Goal: Information Seeking & Learning: Compare options

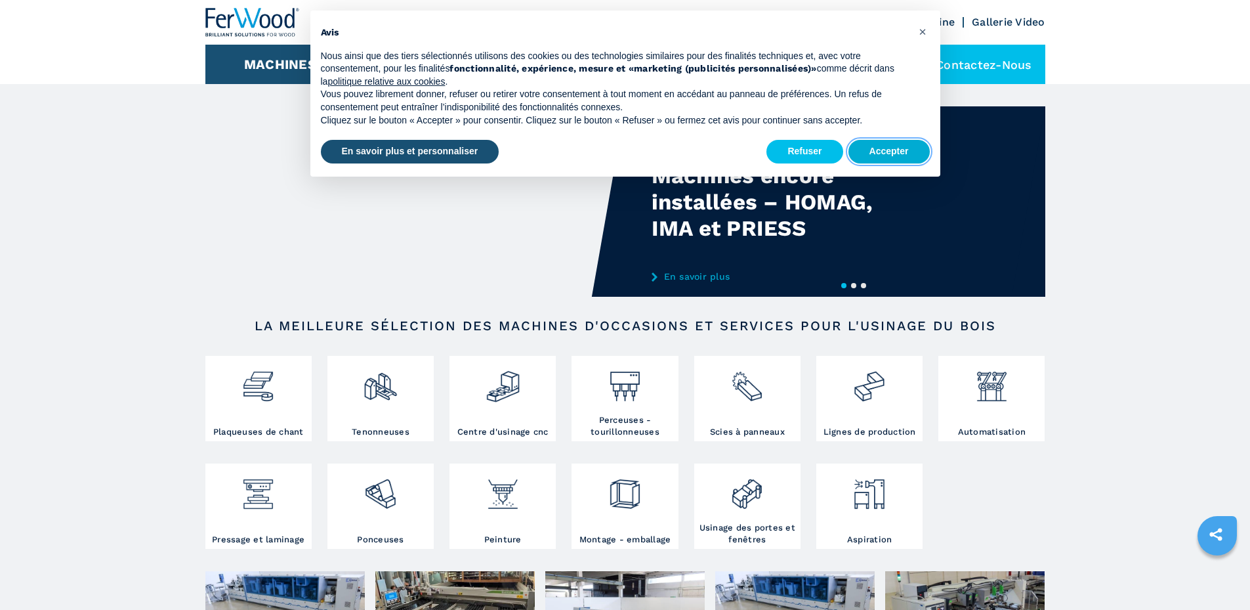
click at [914, 161] on button "Accepter" at bounding box center [889, 152] width 81 height 24
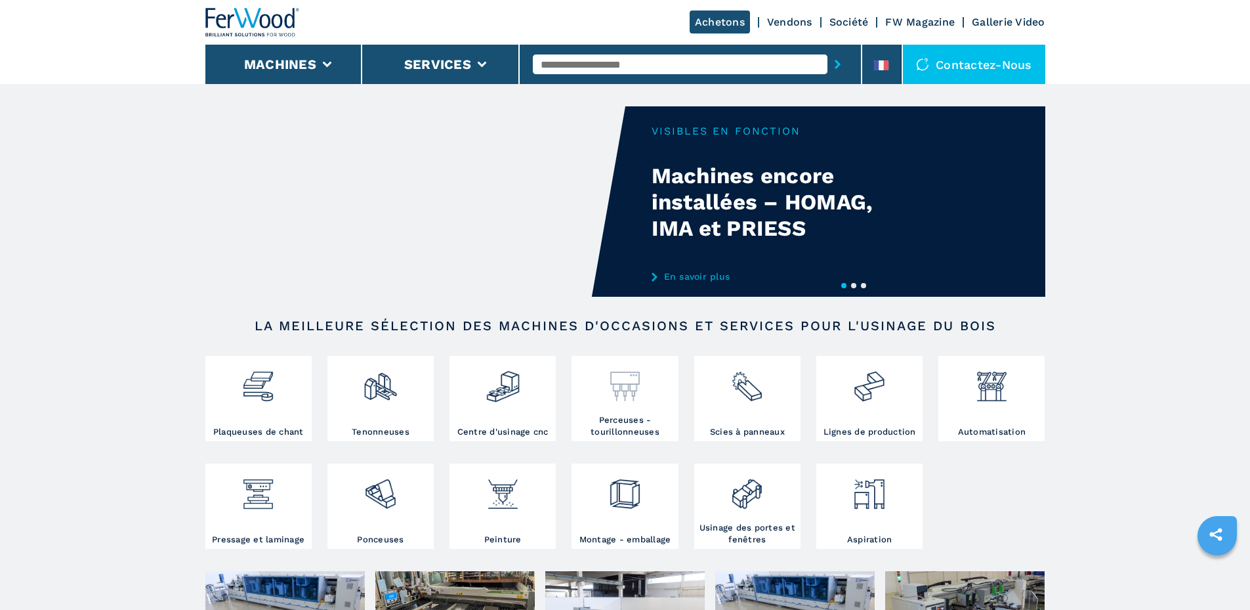
click at [607, 389] on div at bounding box center [625, 381] width 100 height 45
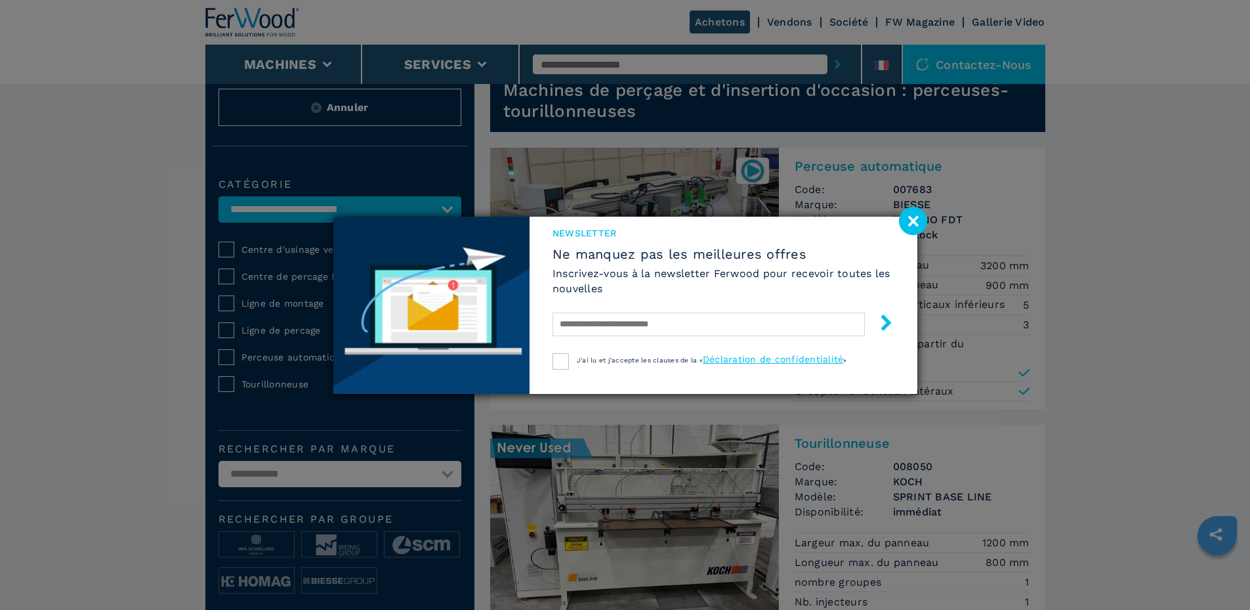
scroll to position [131, 0]
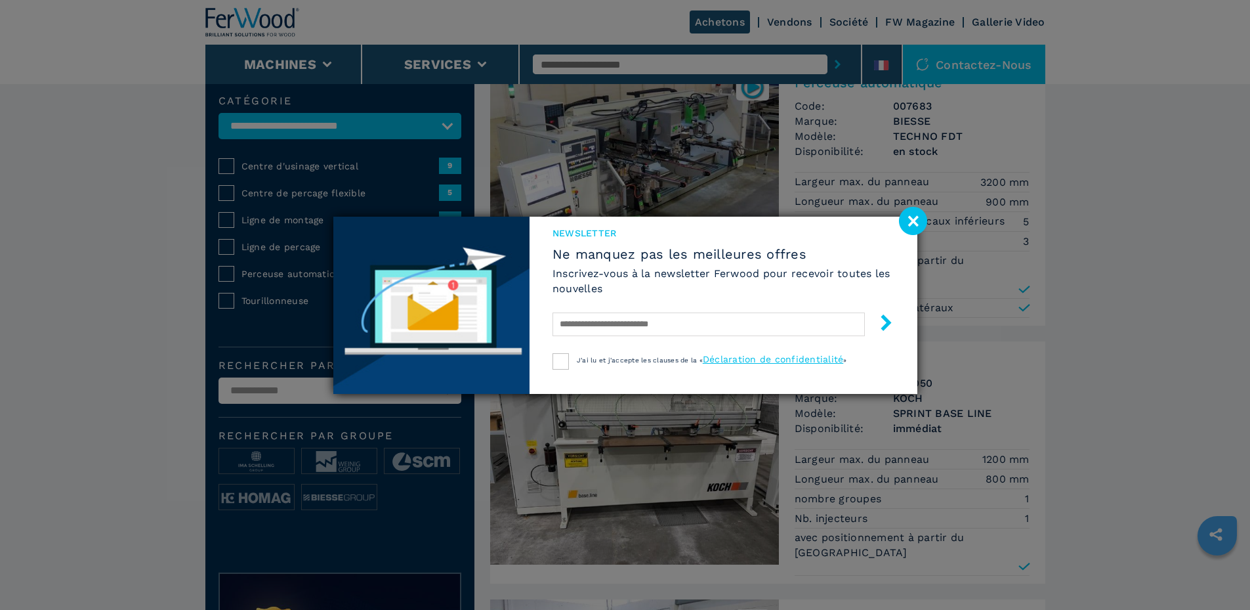
click at [909, 221] on image at bounding box center [913, 221] width 28 height 28
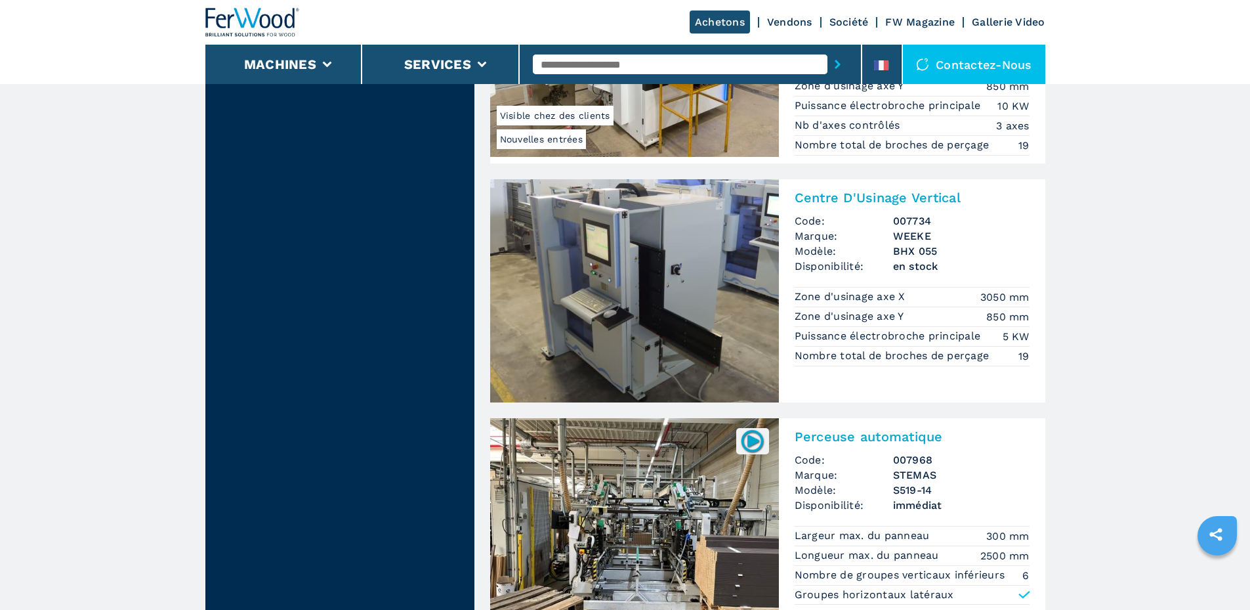
scroll to position [1706, 0]
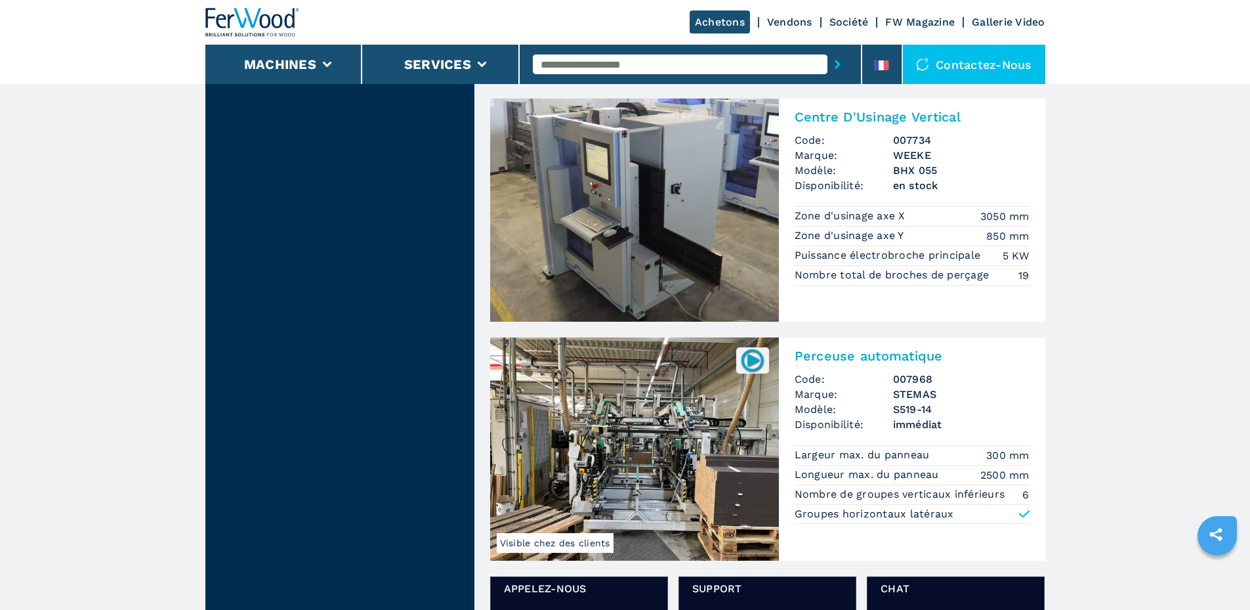
click at [630, 386] on img at bounding box center [634, 448] width 289 height 223
click at [673, 377] on img at bounding box center [634, 448] width 289 height 223
click at [759, 347] on img at bounding box center [753, 360] width 26 height 26
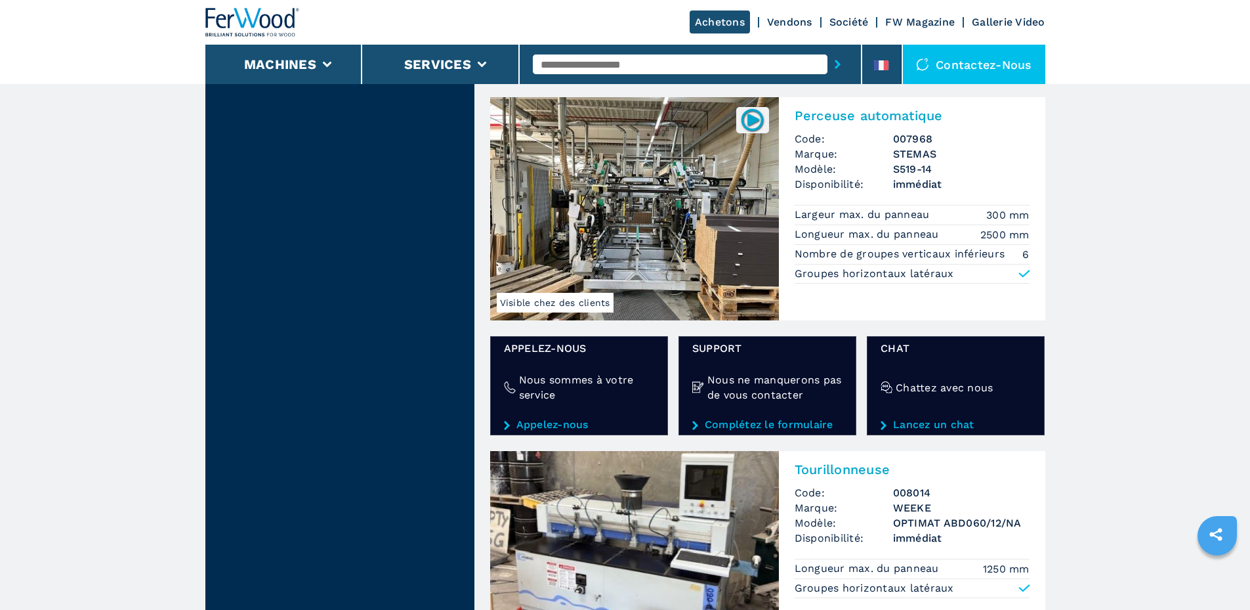
scroll to position [1969, 0]
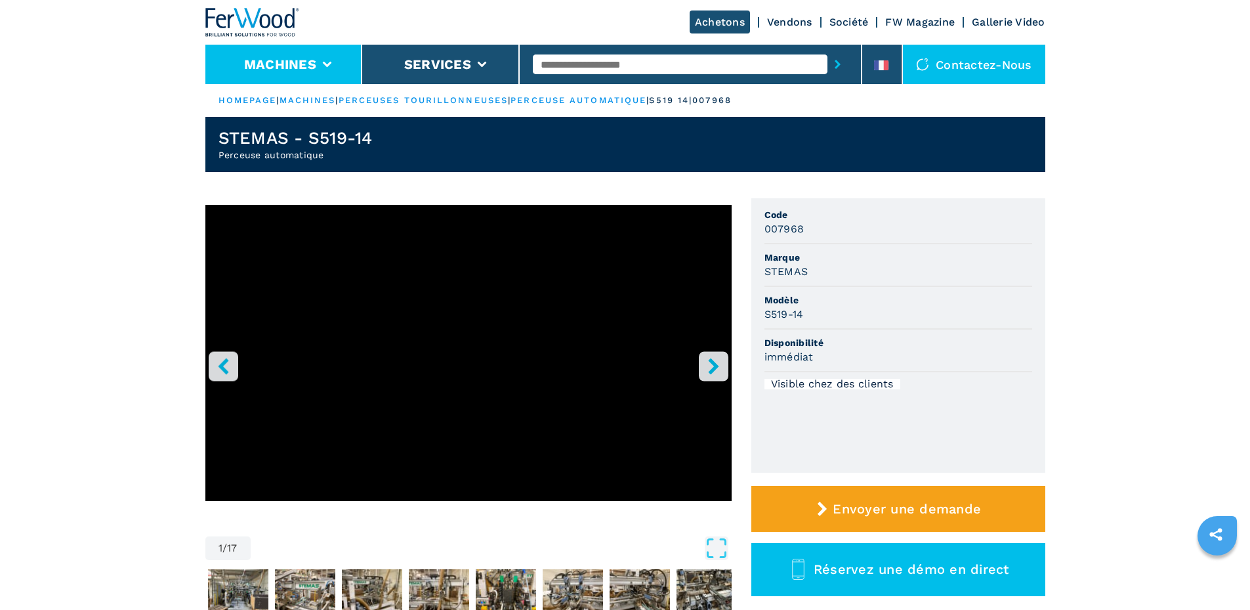
click at [311, 67] on button "Machines" at bounding box center [280, 64] width 72 height 16
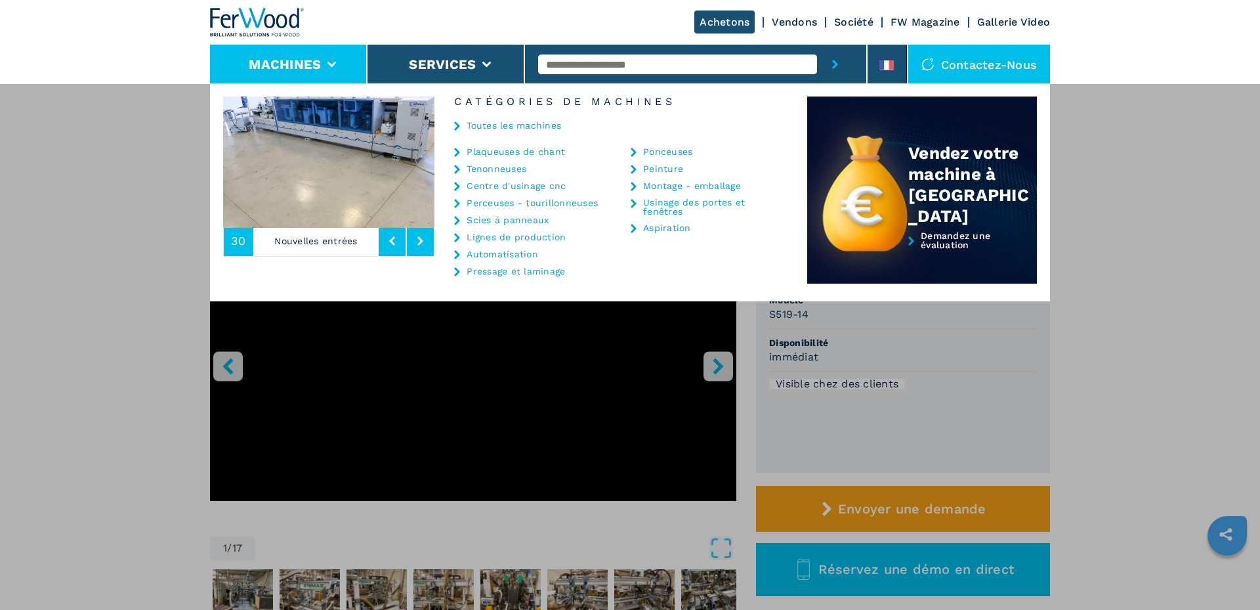
click at [490, 201] on link "Perceuses - tourillonneuses" at bounding box center [532, 202] width 131 height 9
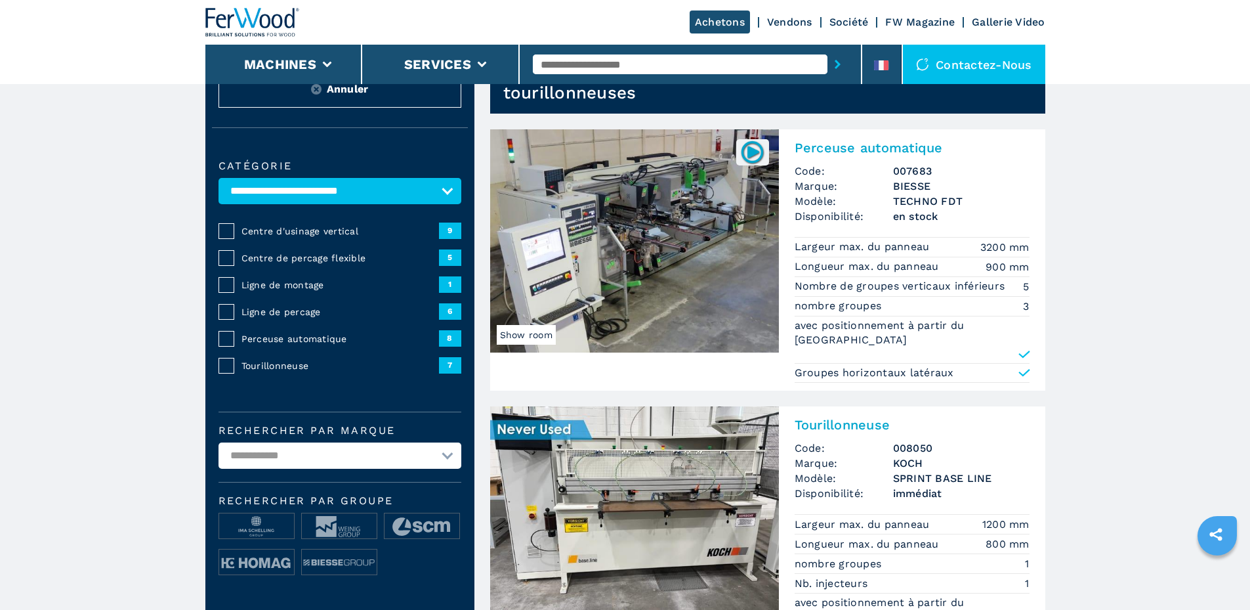
scroll to position [66, 0]
click at [688, 222] on img at bounding box center [634, 241] width 289 height 223
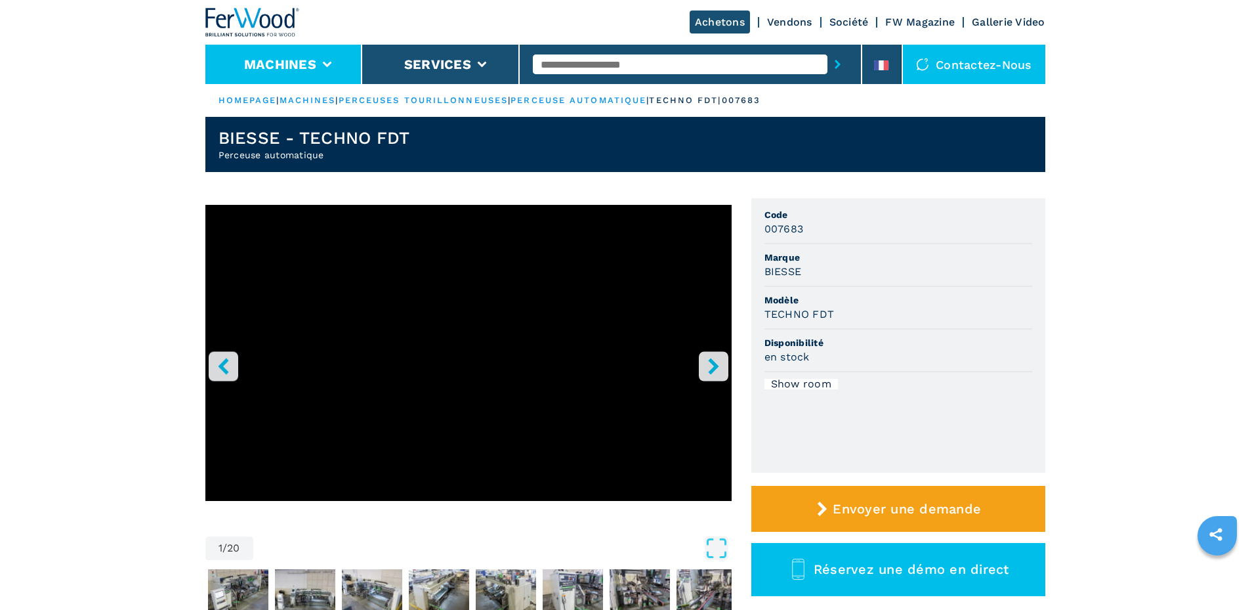
click at [252, 71] on button "Machines" at bounding box center [280, 64] width 72 height 16
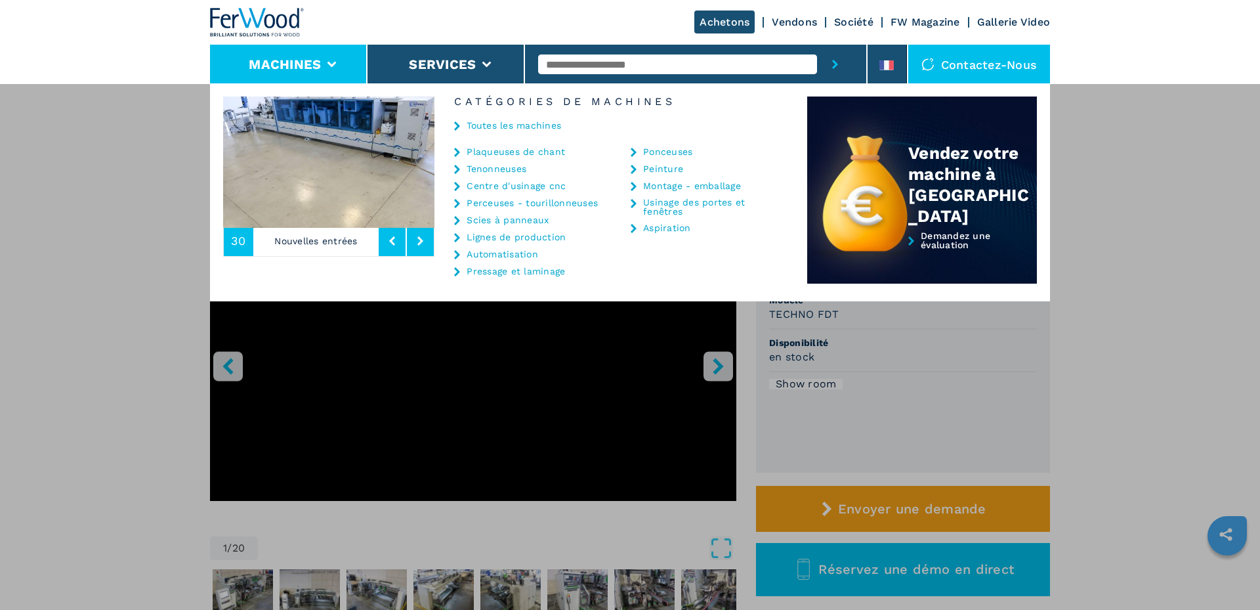
click at [488, 146] on div "Catégories de machines Toutes les machines Plaqueuses de chant Tenonneuses Cent…" at bounding box center [620, 192] width 373 height 192
click at [489, 152] on link "Plaqueuses de chant" at bounding box center [516, 151] width 98 height 9
click at [533, 150] on link "Plaqueuses de chant" at bounding box center [516, 151] width 98 height 9
click at [528, 155] on link "Plaqueuses de chant" at bounding box center [516, 151] width 98 height 9
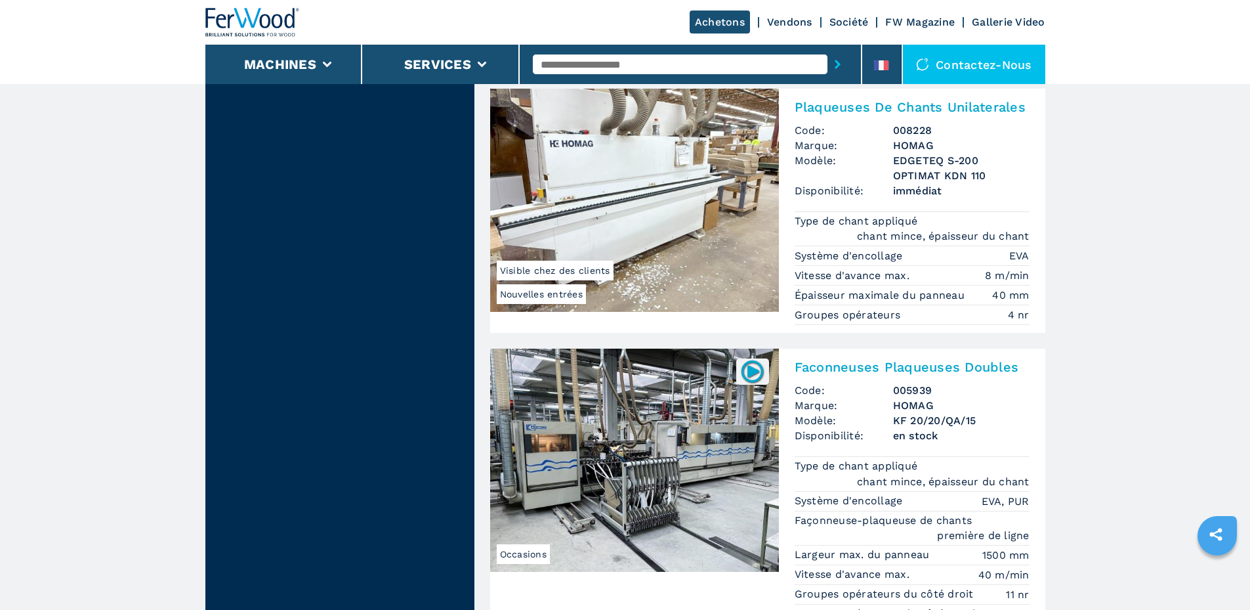
scroll to position [1378, 0]
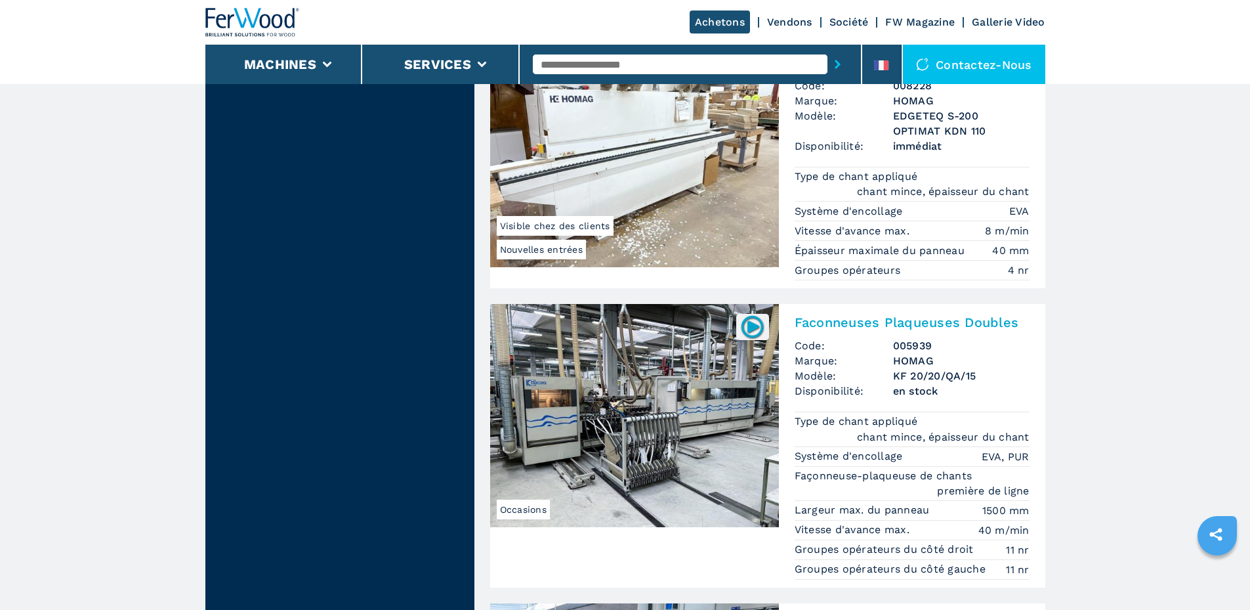
click at [642, 403] on img at bounding box center [634, 415] width 289 height 223
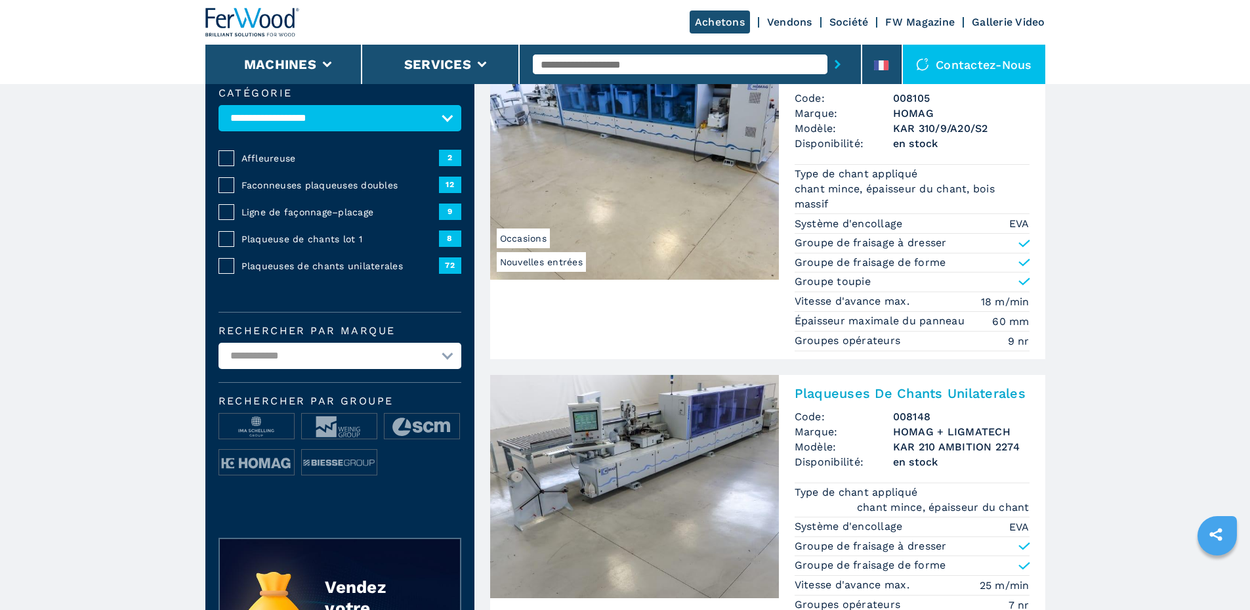
scroll to position [197, 0]
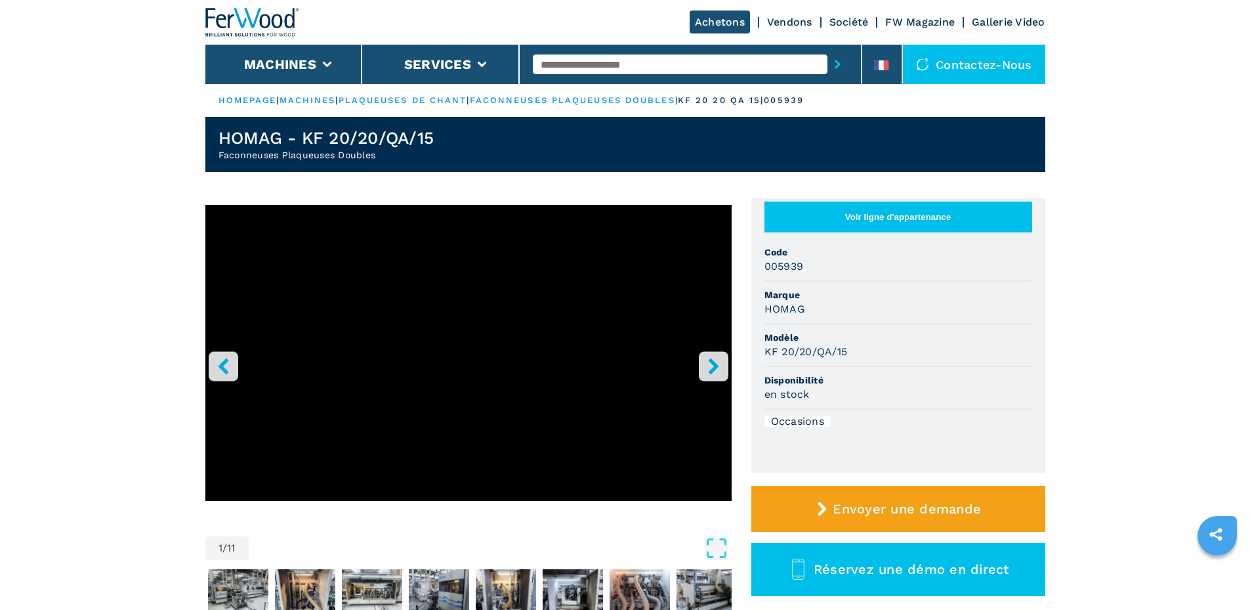
click at [241, 97] on link "HOMEPAGE" at bounding box center [248, 100] width 58 height 10
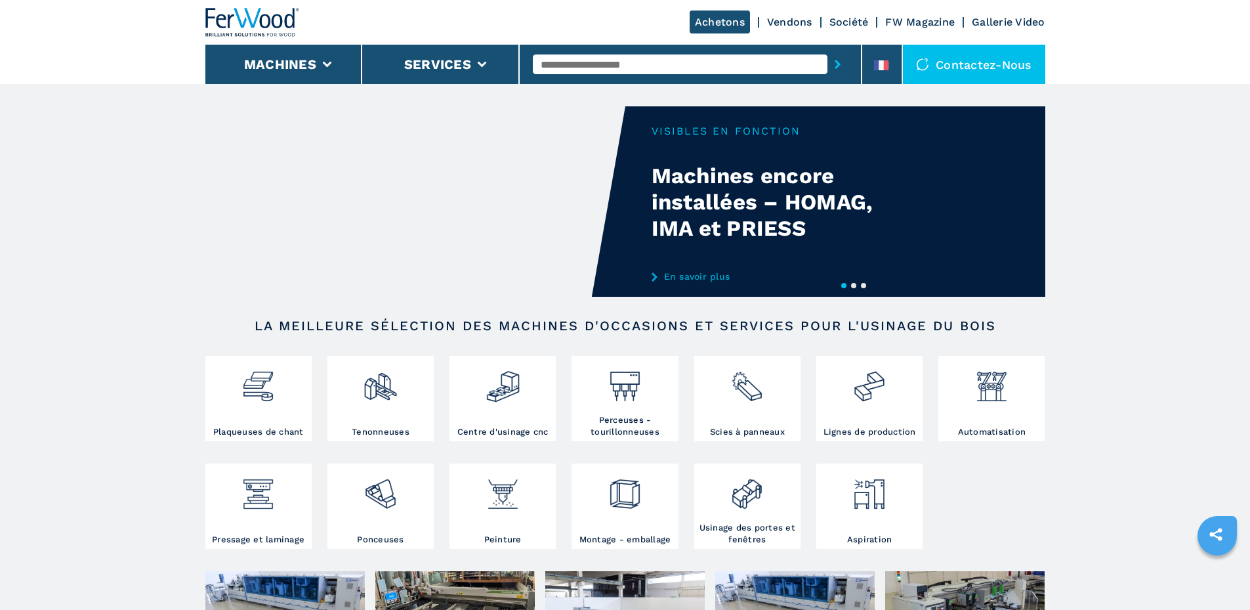
click at [854, 285] on button "2" at bounding box center [853, 285] width 5 height 5
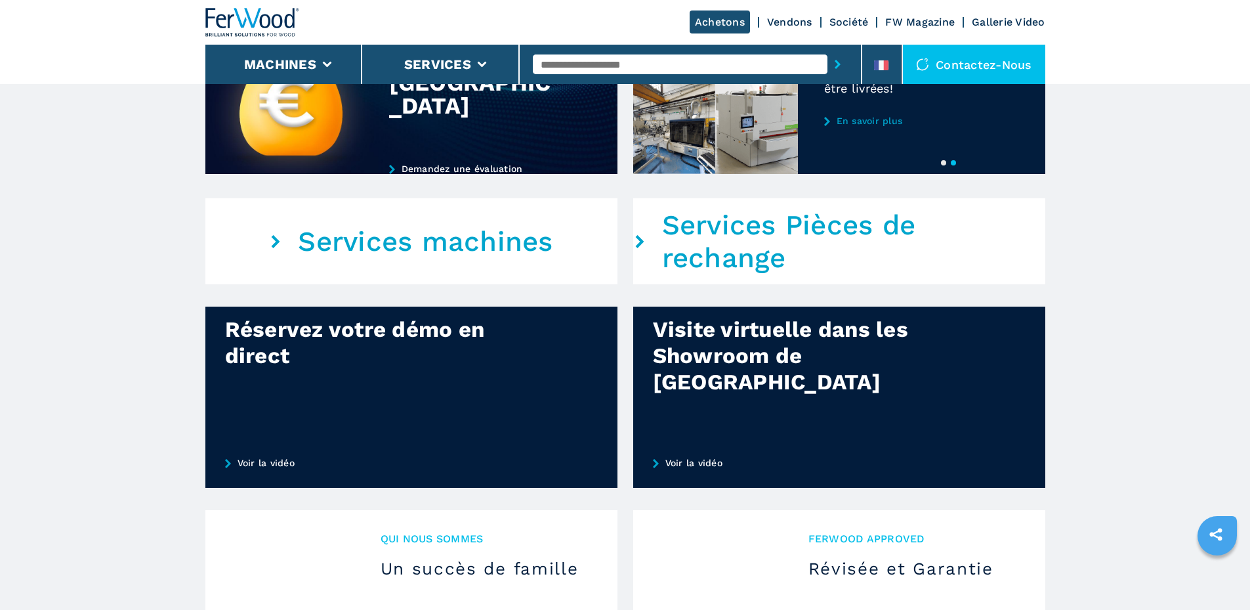
scroll to position [801, 0]
